Goal: Navigation & Orientation: Find specific page/section

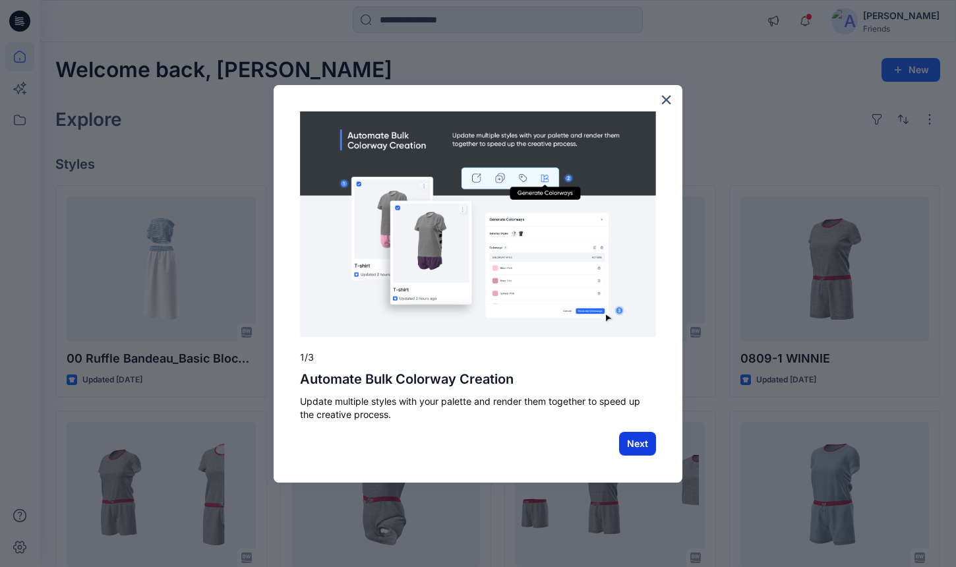
click at [632, 443] on button "Next" at bounding box center [637, 444] width 37 height 24
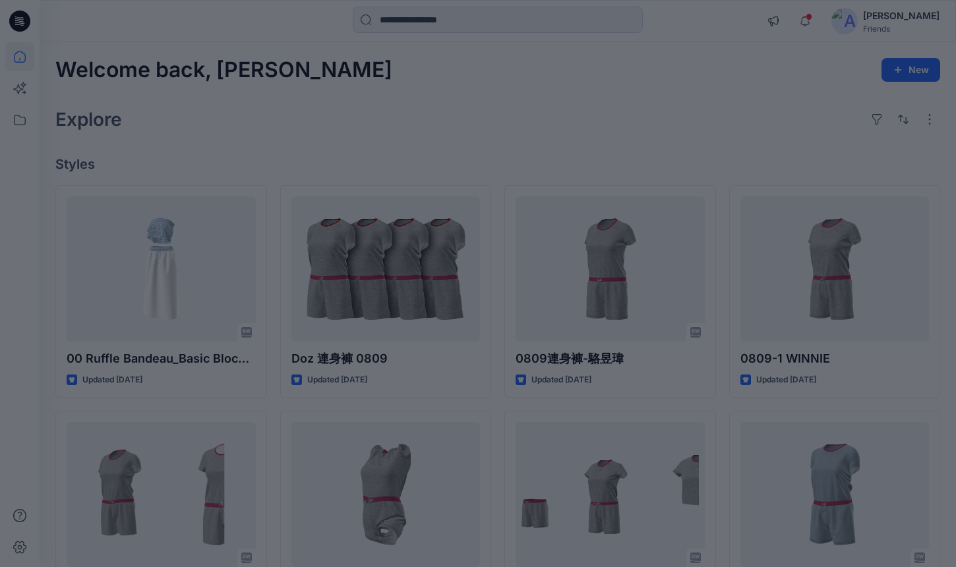
click at [738, 105] on div at bounding box center [478, 283] width 956 height 567
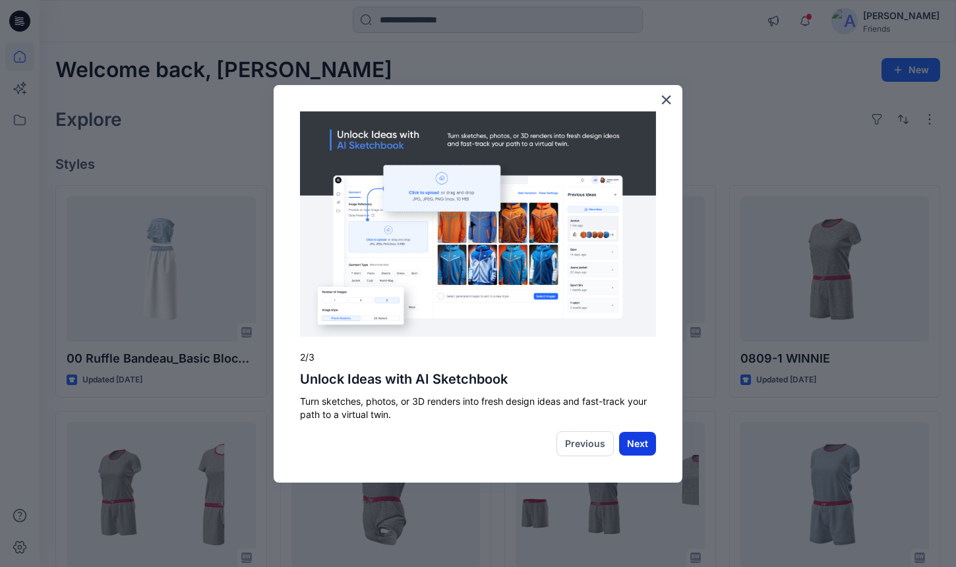
click at [641, 447] on button "Next" at bounding box center [637, 444] width 37 height 24
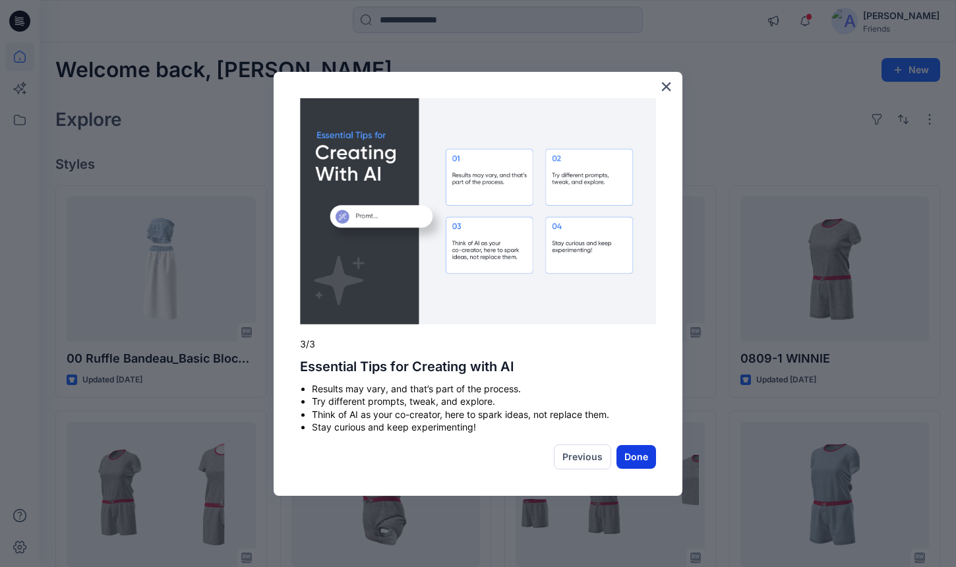
click at [621, 458] on button "Done" at bounding box center [636, 457] width 40 height 24
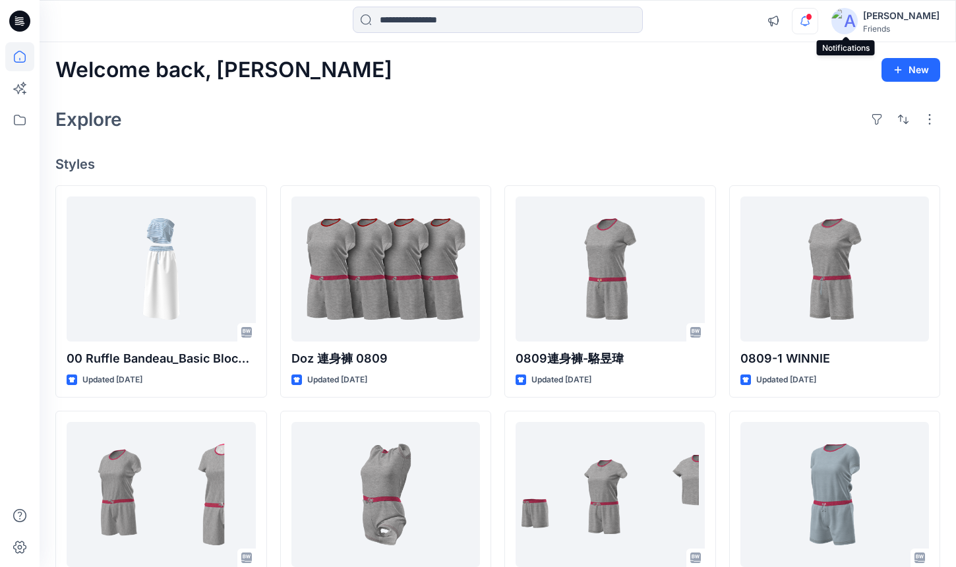
click at [818, 22] on icon "button" at bounding box center [804, 21] width 25 height 26
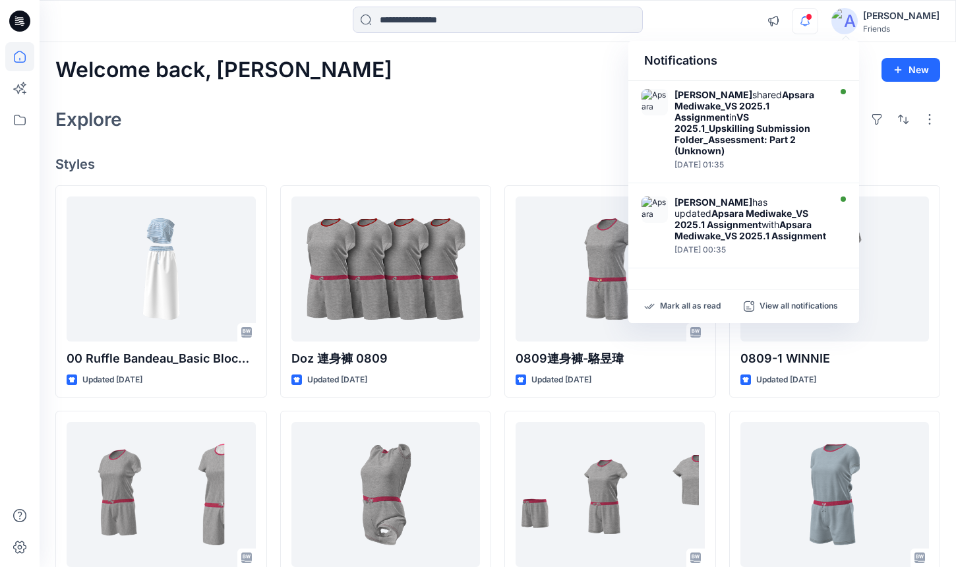
click at [818, 25] on icon "button" at bounding box center [804, 21] width 25 height 26
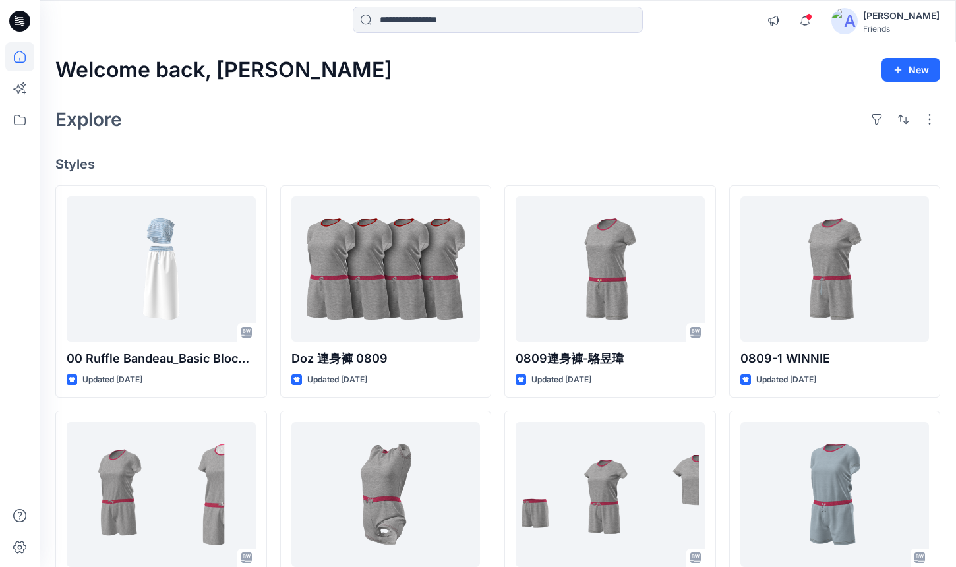
click at [914, 16] on div "[PERSON_NAME]" at bounding box center [901, 16] width 76 height 16
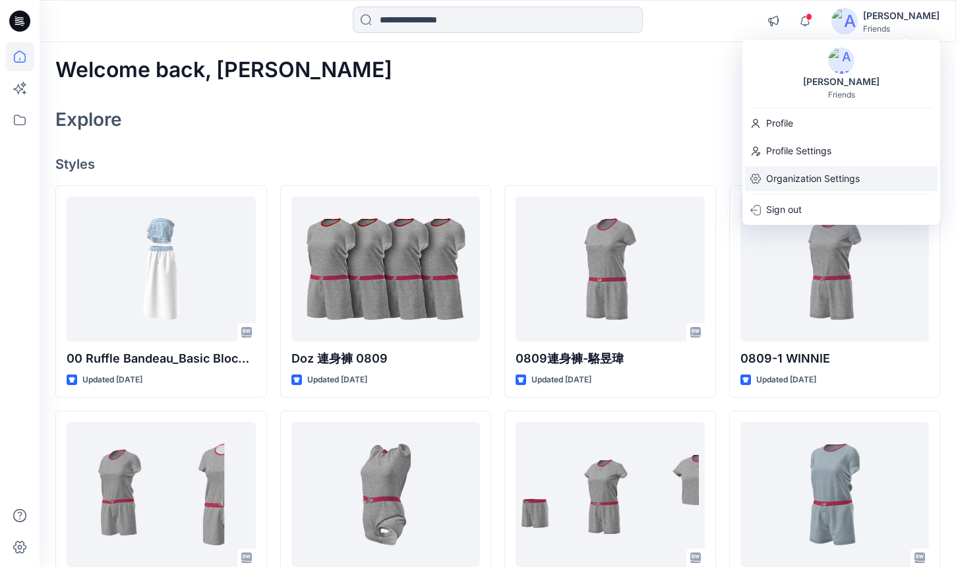
click at [824, 177] on p "Organization Settings" at bounding box center [813, 178] width 94 height 25
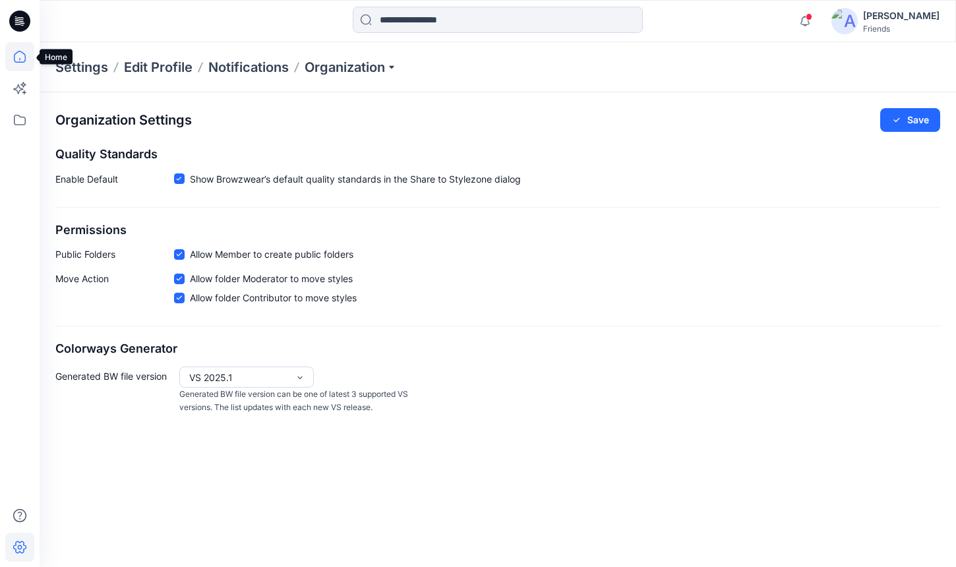
click at [20, 61] on icon at bounding box center [19, 56] width 29 height 29
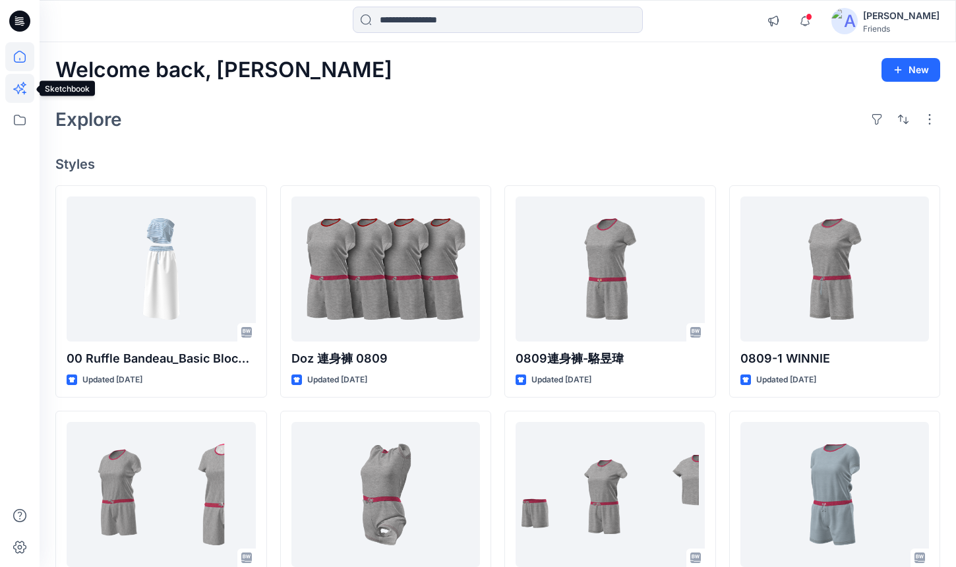
click at [22, 84] on icon at bounding box center [23, 85] width 6 height 6
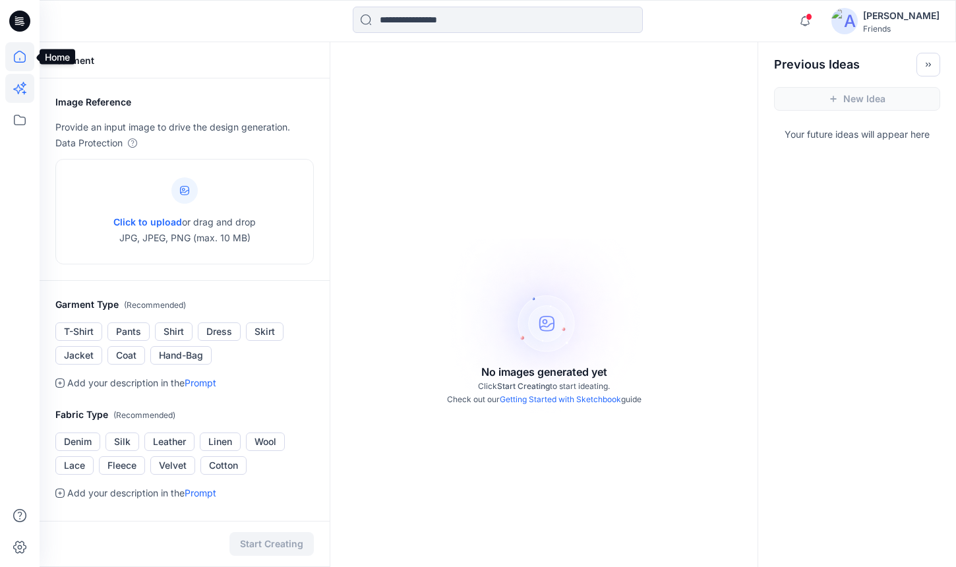
click at [27, 59] on icon at bounding box center [19, 56] width 29 height 29
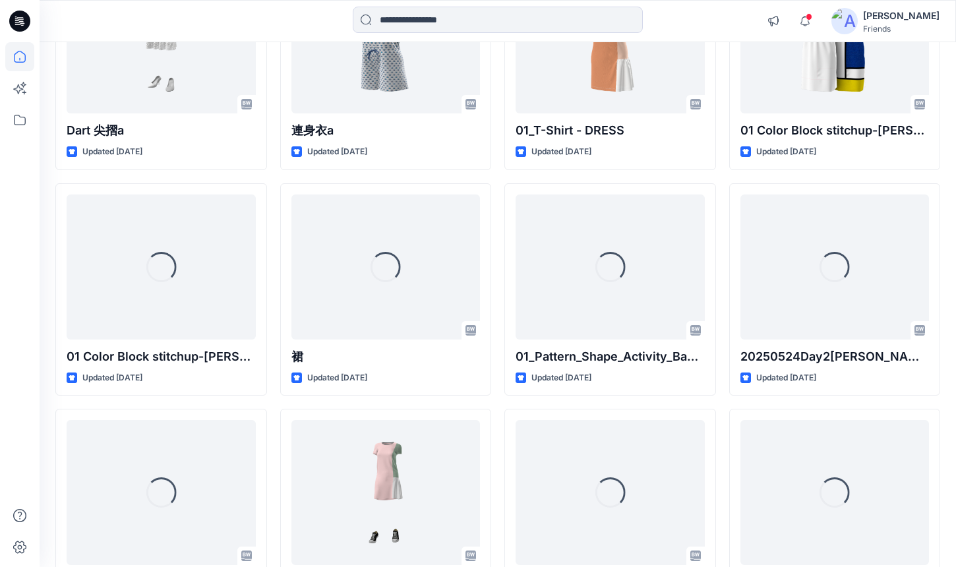
scroll to position [5424, 0]
